Goal: Find specific page/section: Find specific page/section

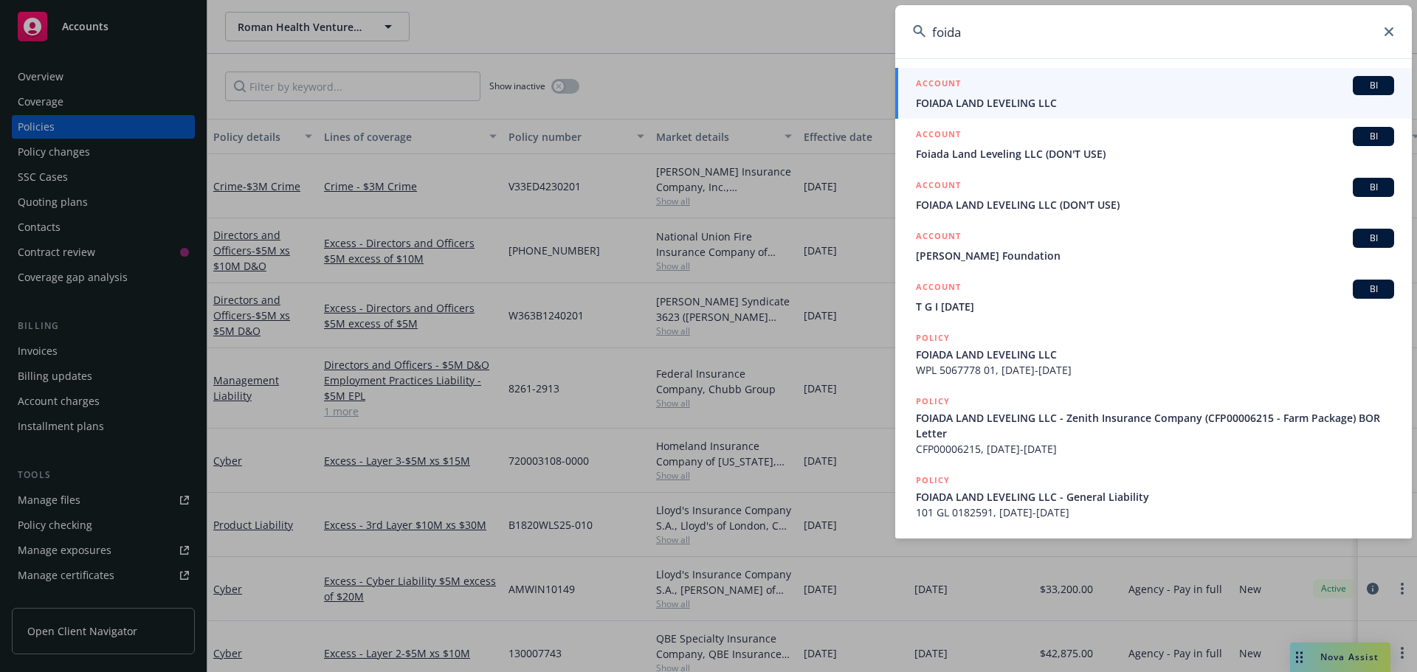
type input "foida"
click at [1124, 100] on span "FOIADA LAND LEVELING LLC" at bounding box center [1155, 102] width 478 height 15
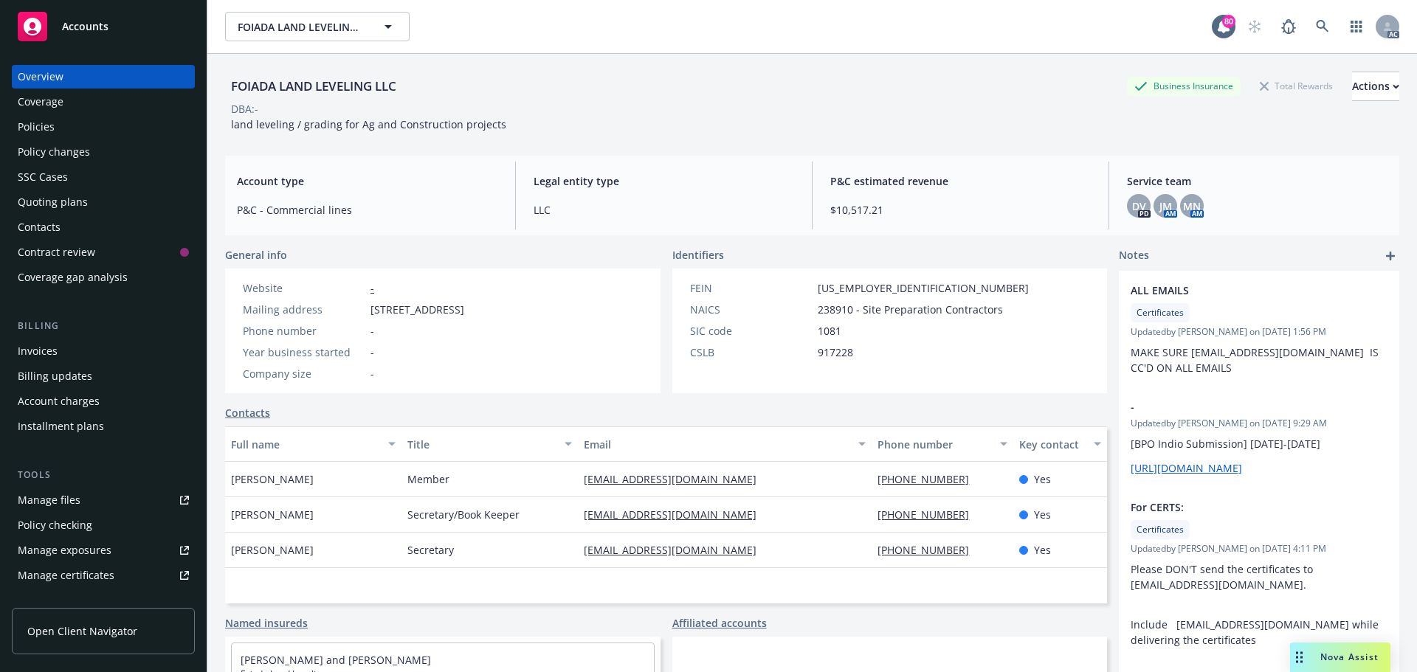
click at [63, 128] on div "Policies" at bounding box center [103, 127] width 171 height 24
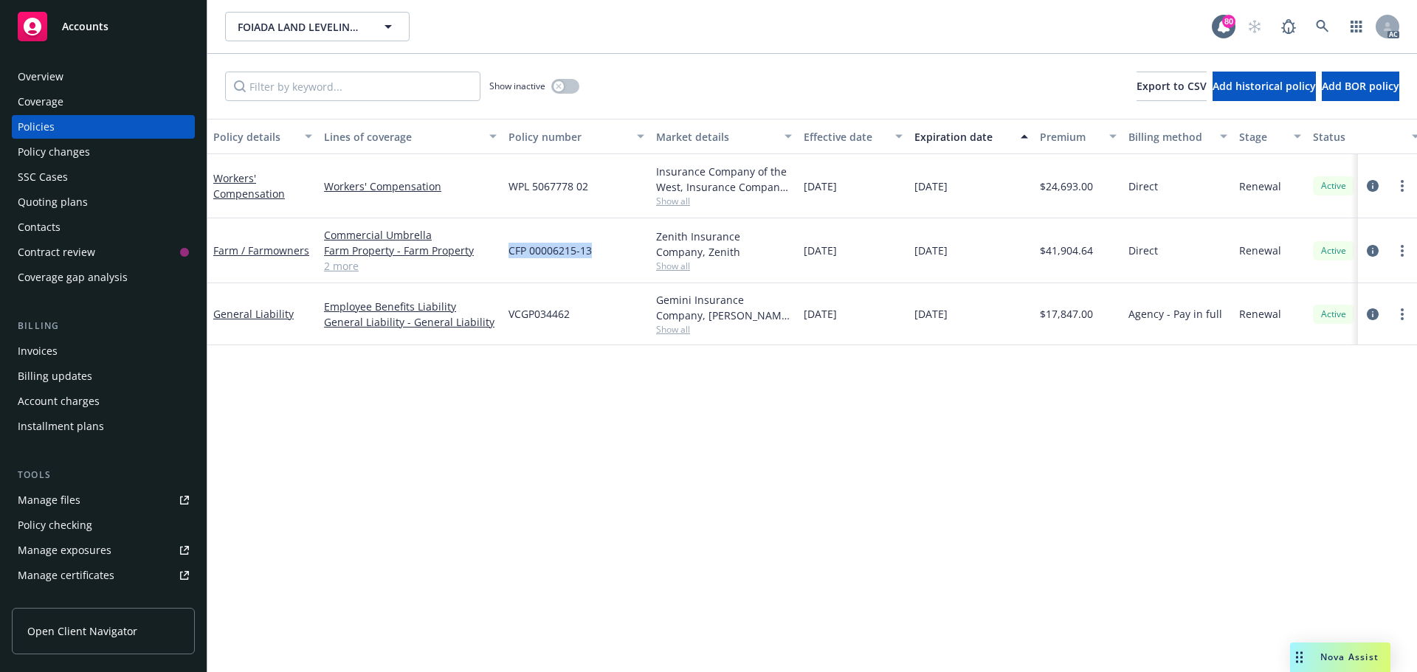
drag, startPoint x: 594, startPoint y: 249, endPoint x: 511, endPoint y: 248, distance: 83.4
click at [511, 248] on div "CFP 00006215-13" at bounding box center [576, 250] width 148 height 65
copy span "CFP 00006215-13"
click at [671, 265] on span "Show all" at bounding box center [724, 266] width 136 height 13
drag, startPoint x: 542, startPoint y: 347, endPoint x: 504, endPoint y: 355, distance: 38.3
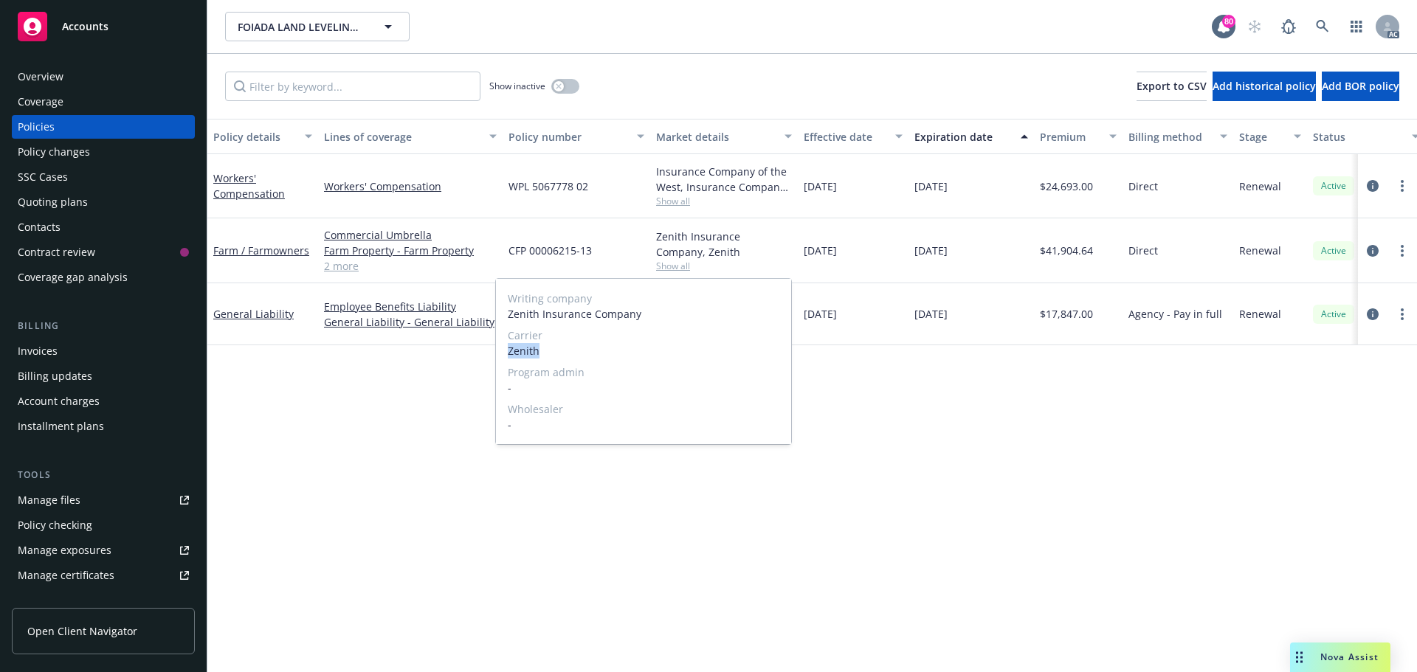
click at [504, 355] on div "Writing company Zenith Insurance Company Carrier Zenith Program admin - Wholesa…" at bounding box center [643, 361] width 295 height 165
copy span "Zenith"
